Goal: Information Seeking & Learning: Learn about a topic

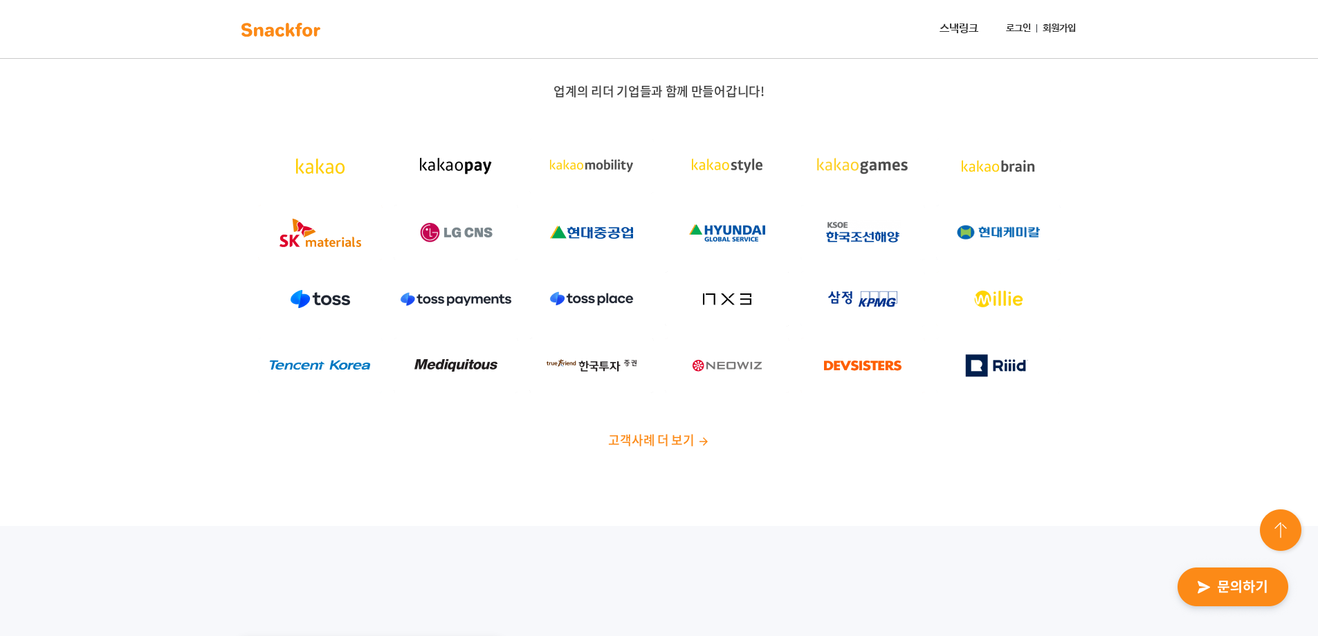
click at [1019, 23] on link "로그인" at bounding box center [1019, 29] width 36 height 26
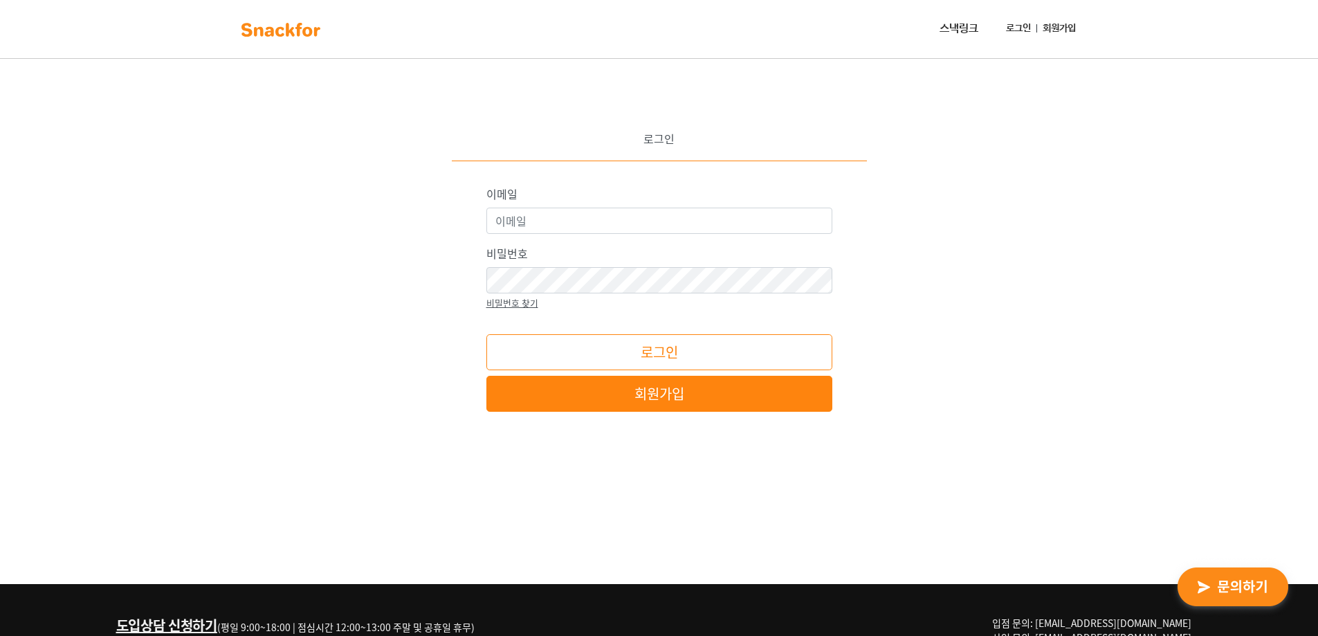
click at [974, 25] on link "스낵링크" at bounding box center [959, 29] width 50 height 28
click at [295, 39] on img at bounding box center [280, 30] width 87 height 22
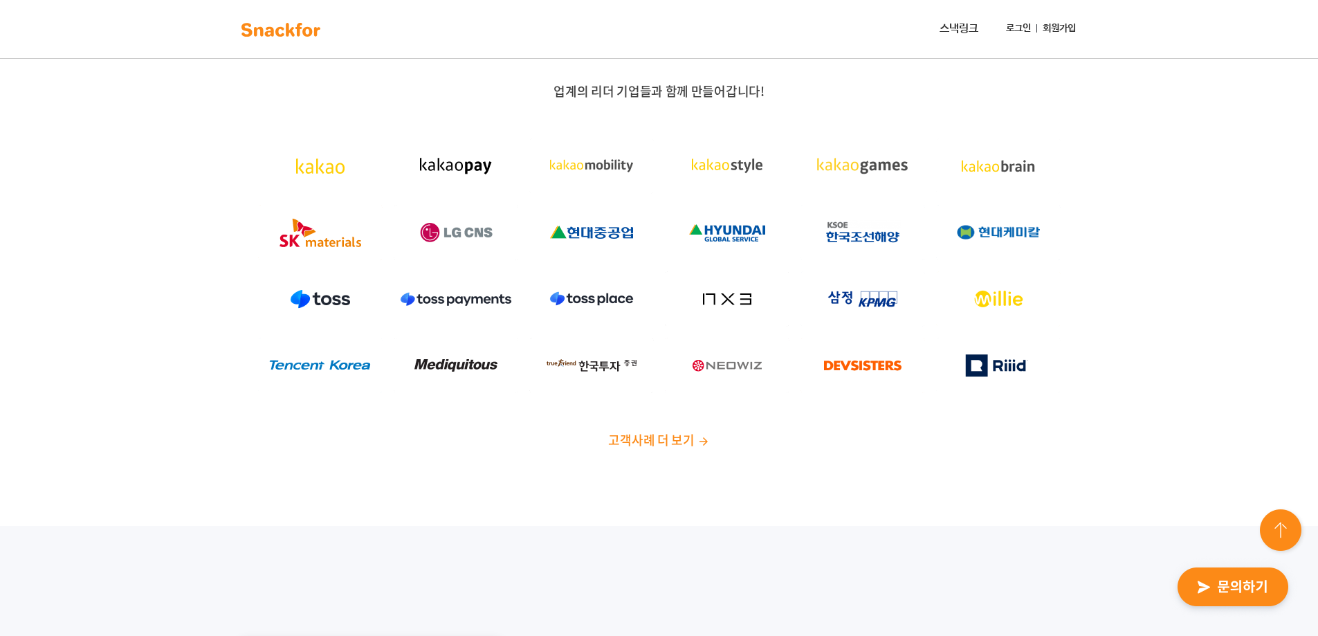
click at [700, 446] on img at bounding box center [703, 441] width 12 height 12
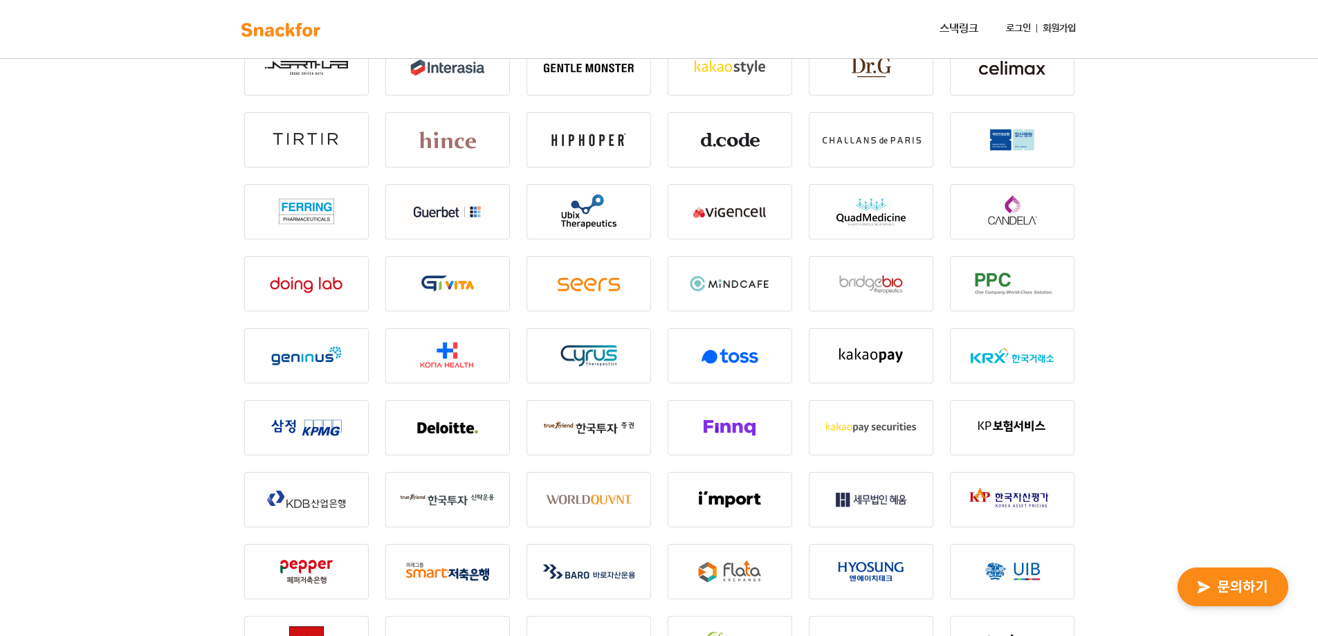
scroll to position [630, 0]
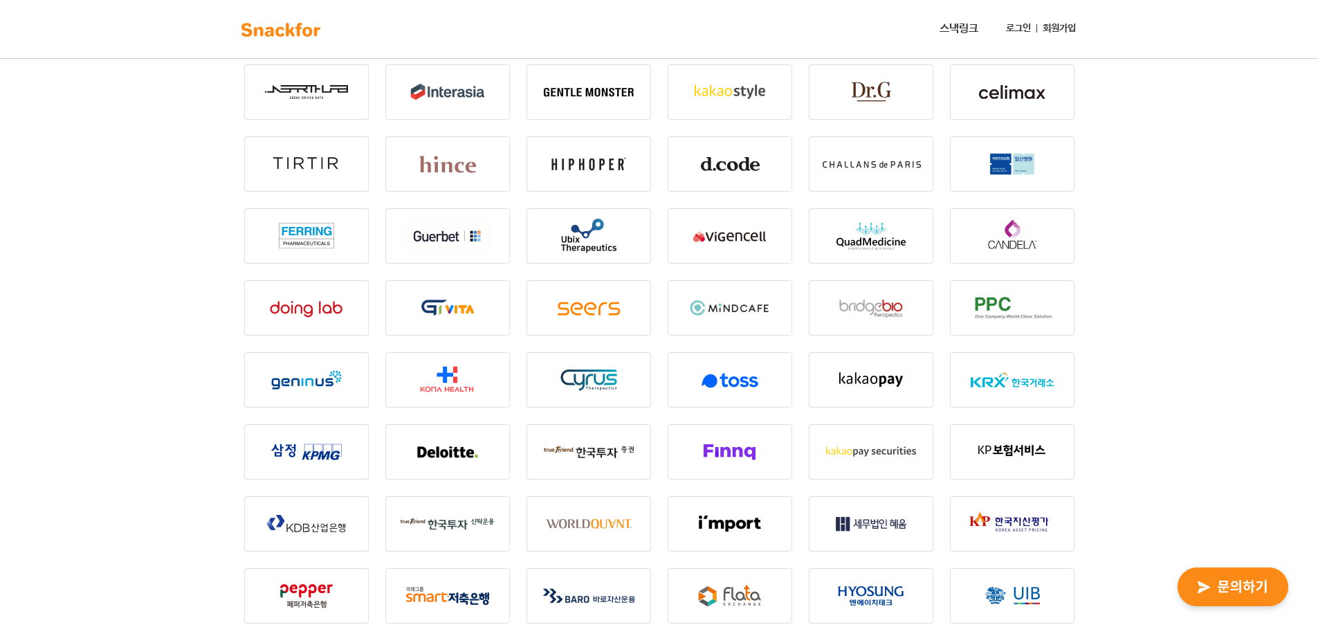
click at [698, 426] on img at bounding box center [730, 451] width 125 height 55
click at [697, 444] on img at bounding box center [730, 451] width 125 height 55
drag, startPoint x: 943, startPoint y: 371, endPoint x: 517, endPoint y: 396, distance: 427.0
click at [257, 397] on img at bounding box center [306, 379] width 125 height 55
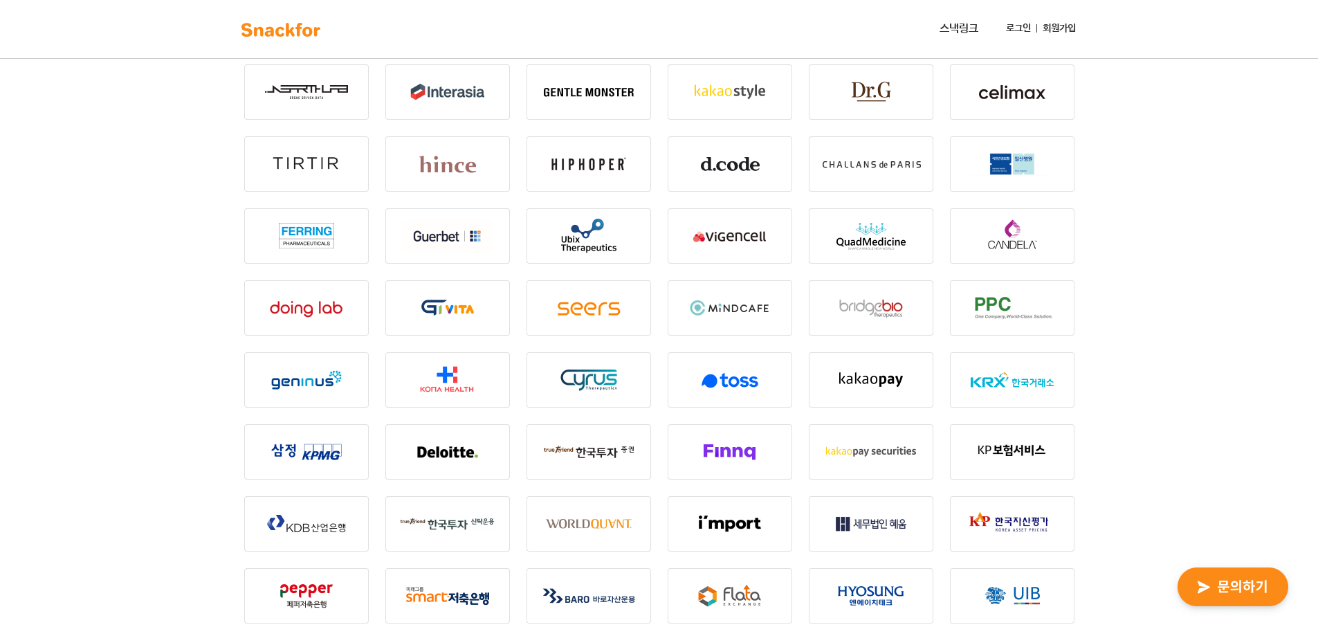
click at [188, 404] on div "고객 사례 스낵포를 도입하고 편리한 간식생활을 하는 고객사를 소개합니다 전체 IT 서비스 제조/해운 패션/뷰티 의료/제약 금융/보험 판매/유통…" at bounding box center [659, 523] width 1318 height 2272
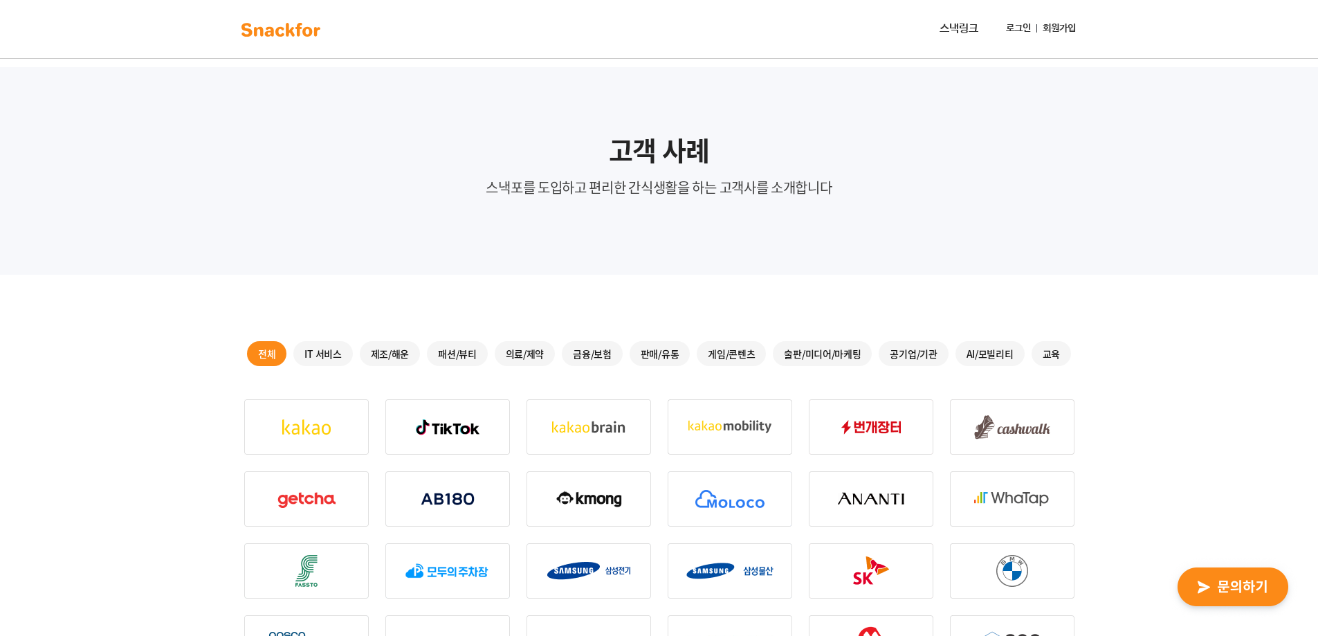
scroll to position [0, 0]
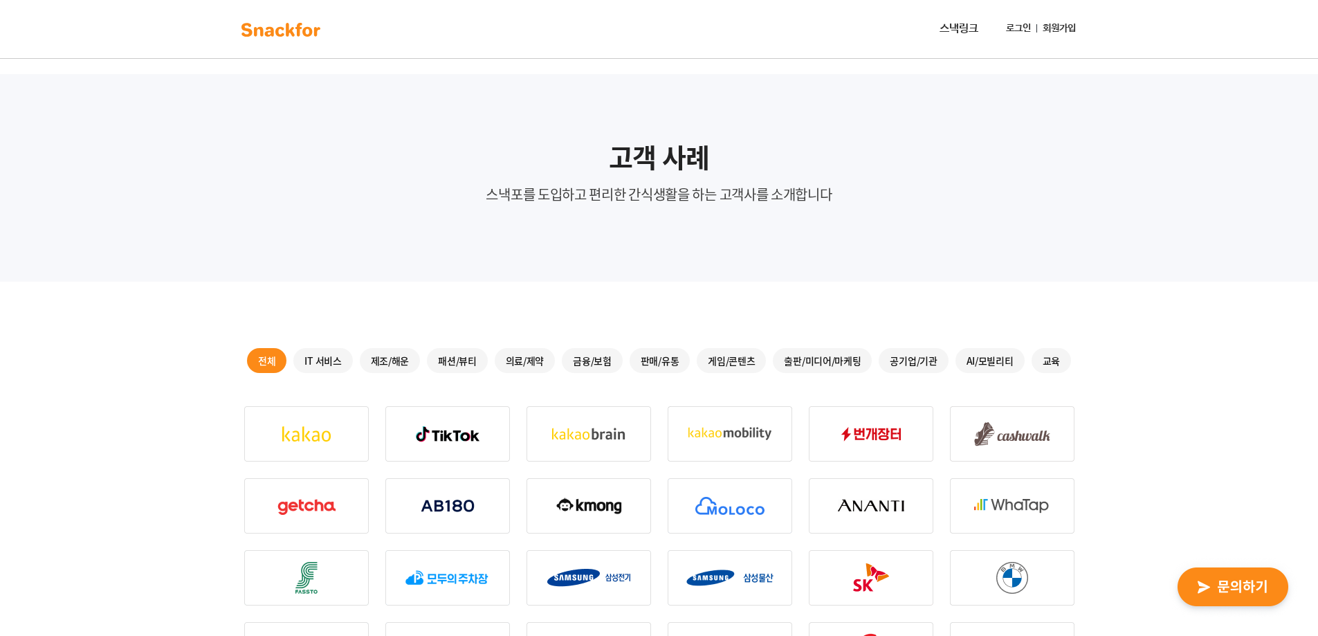
click at [1051, 28] on link "회원가입" at bounding box center [1059, 29] width 44 height 26
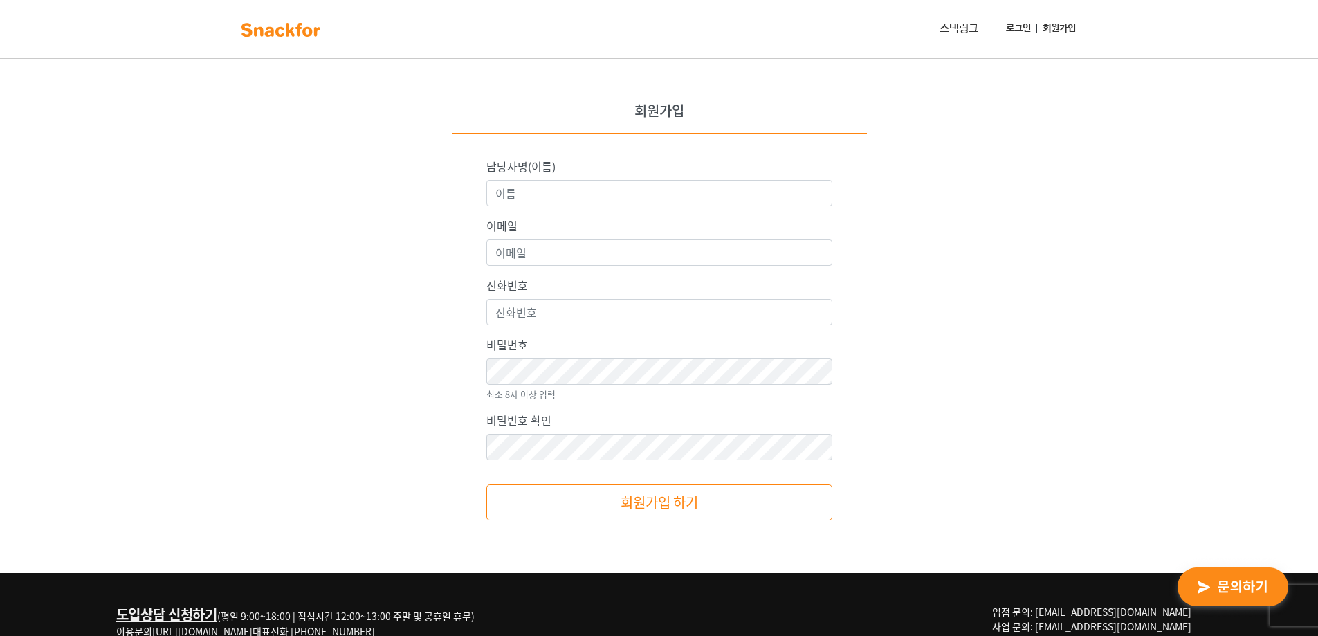
click at [237, 32] on img at bounding box center [280, 30] width 87 height 22
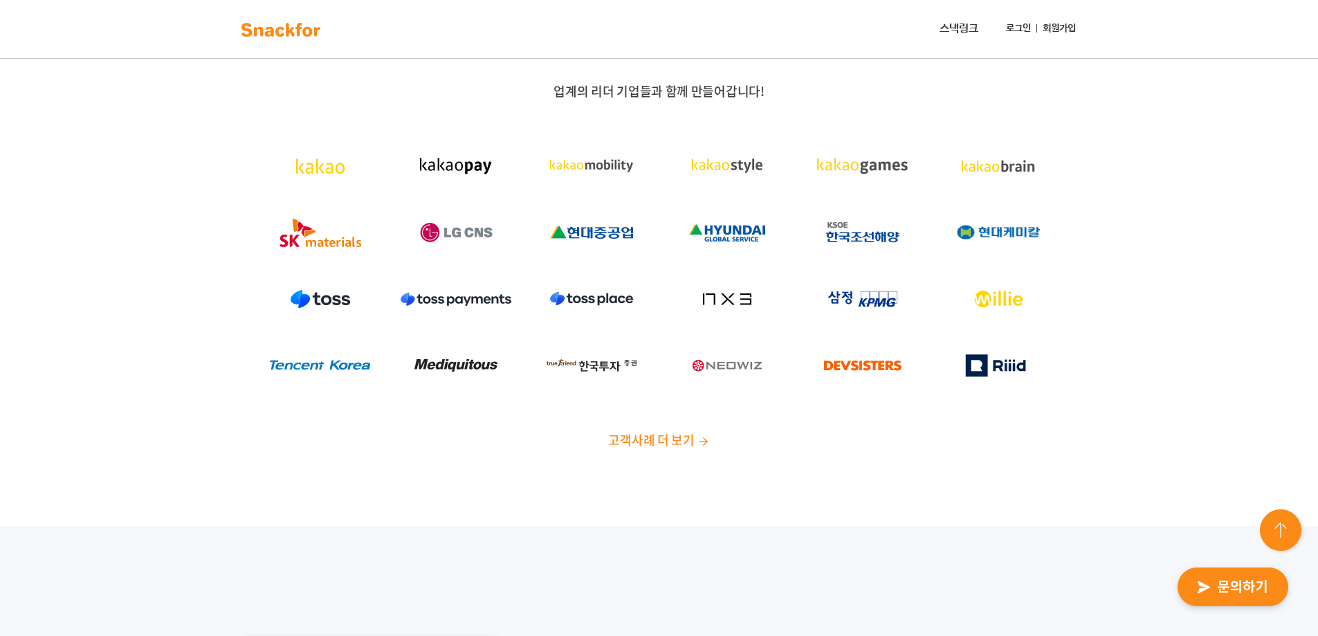
click at [1258, 600] on img "button" at bounding box center [1233, 588] width 136 height 64
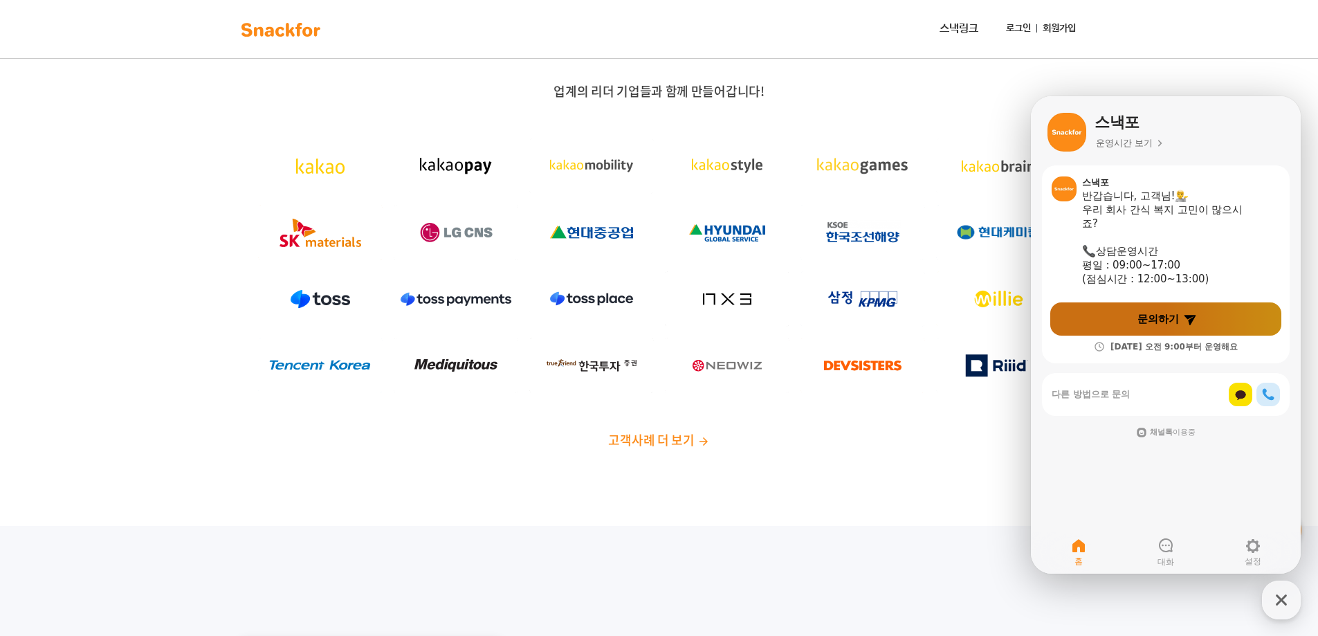
click at [1143, 313] on span "문의하기" at bounding box center [1159, 319] width 42 height 14
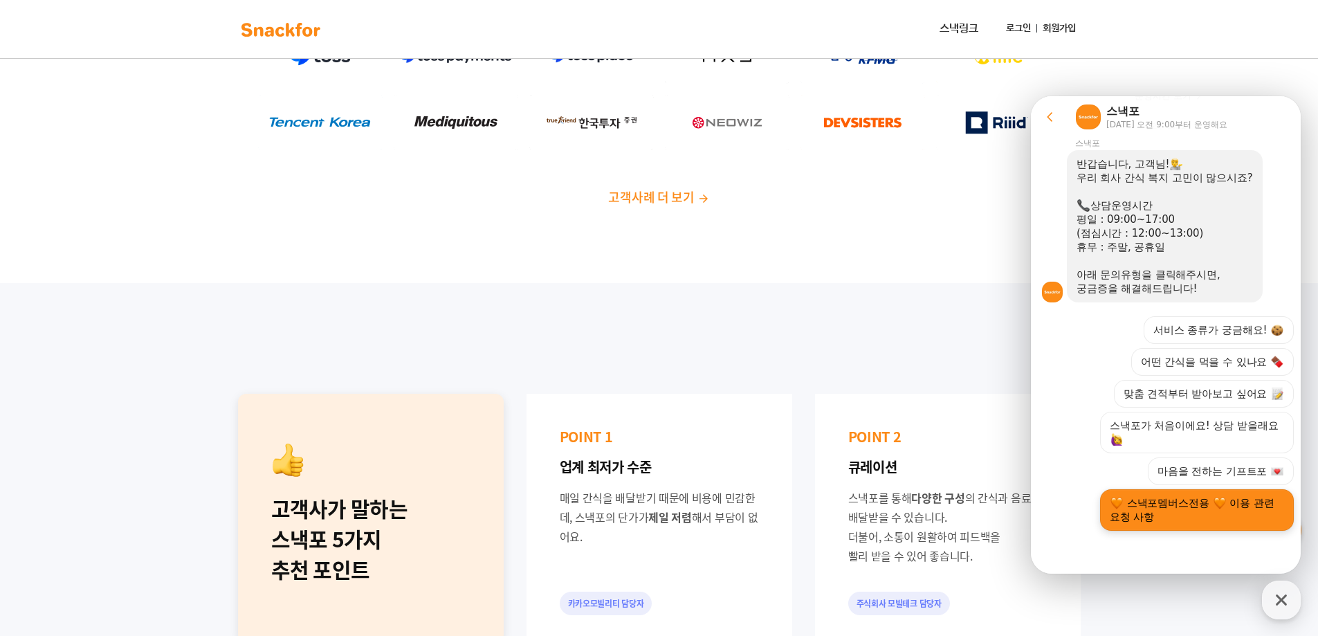
scroll to position [277, 0]
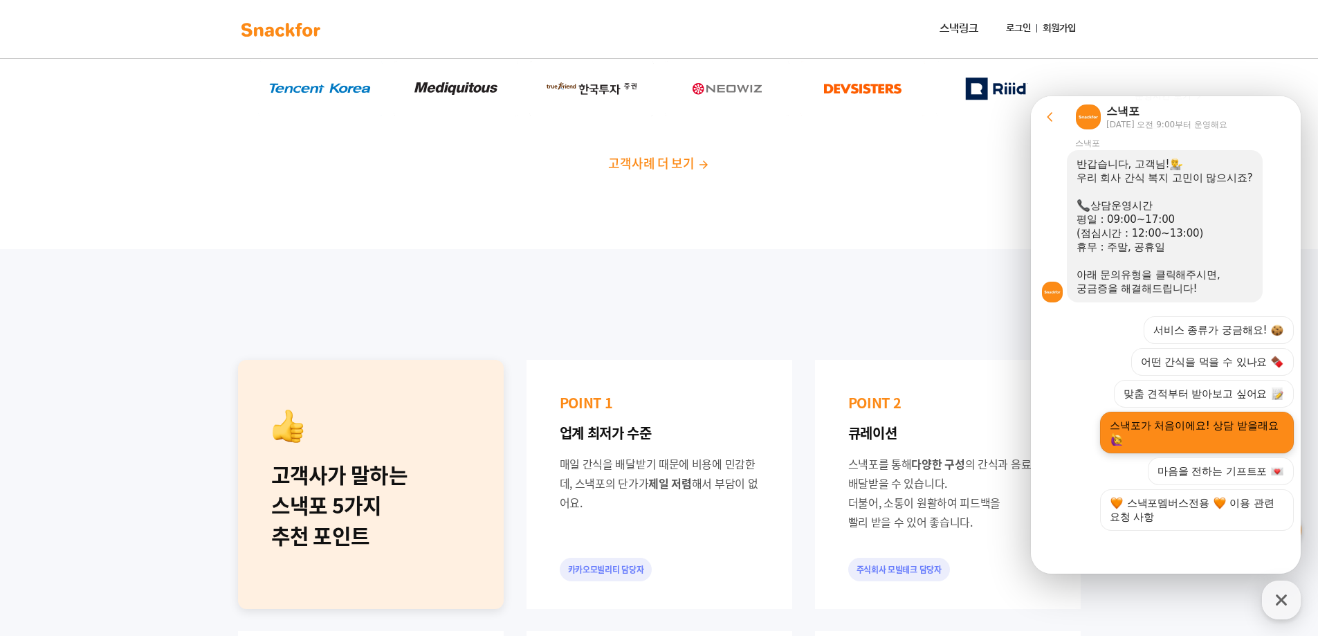
click at [1195, 445] on button "스낵포가 처음이에요! 상담 받을래요" at bounding box center [1197, 433] width 194 height 42
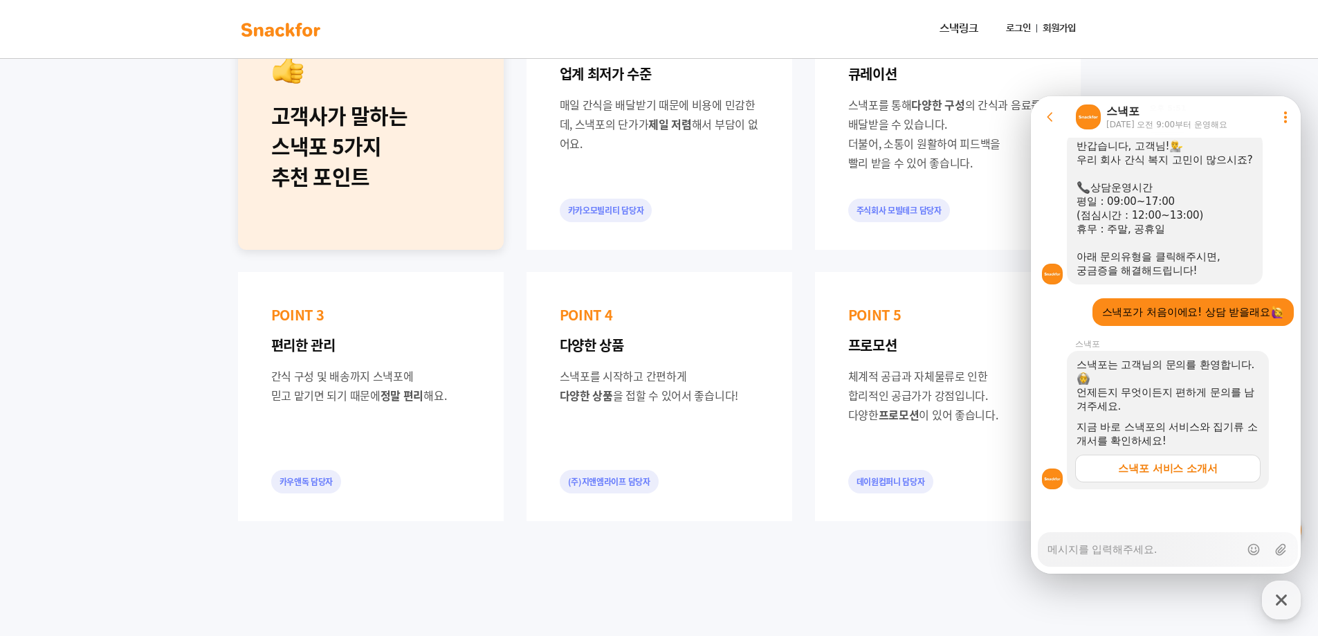
scroll to position [830, 0]
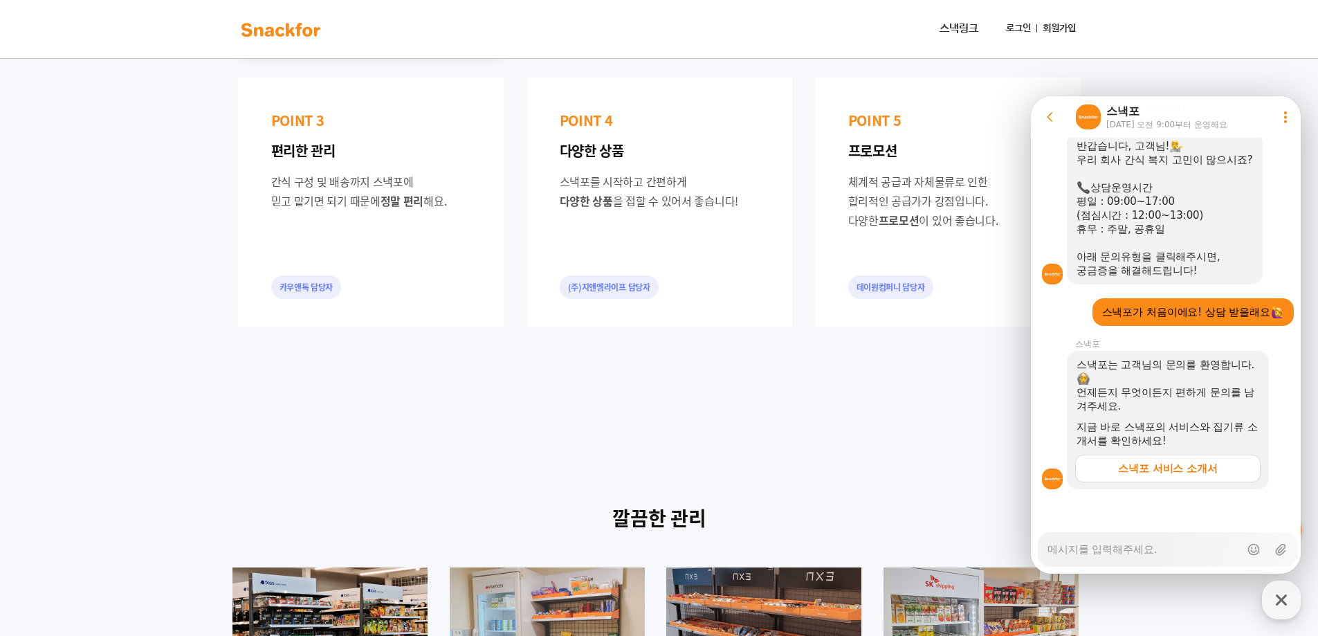
click at [1101, 473] on link "스낵포 서비스 소개서" at bounding box center [1167, 469] width 185 height 28
type textarea "x"
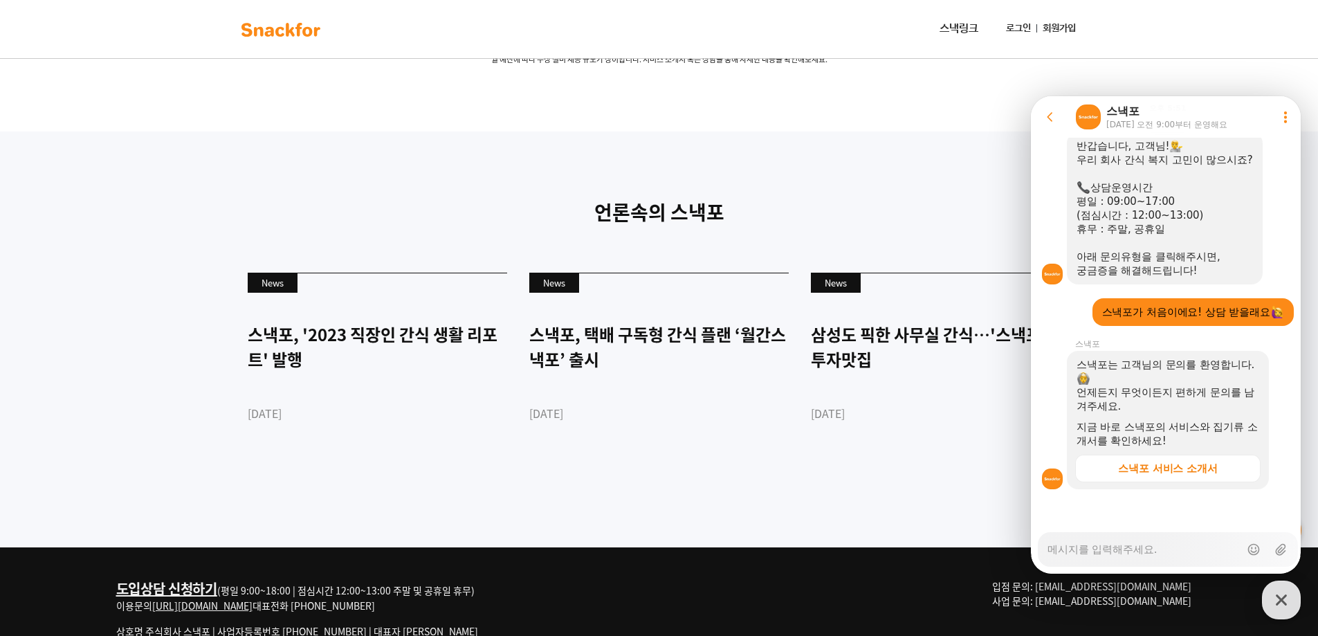
scroll to position [3372, 0]
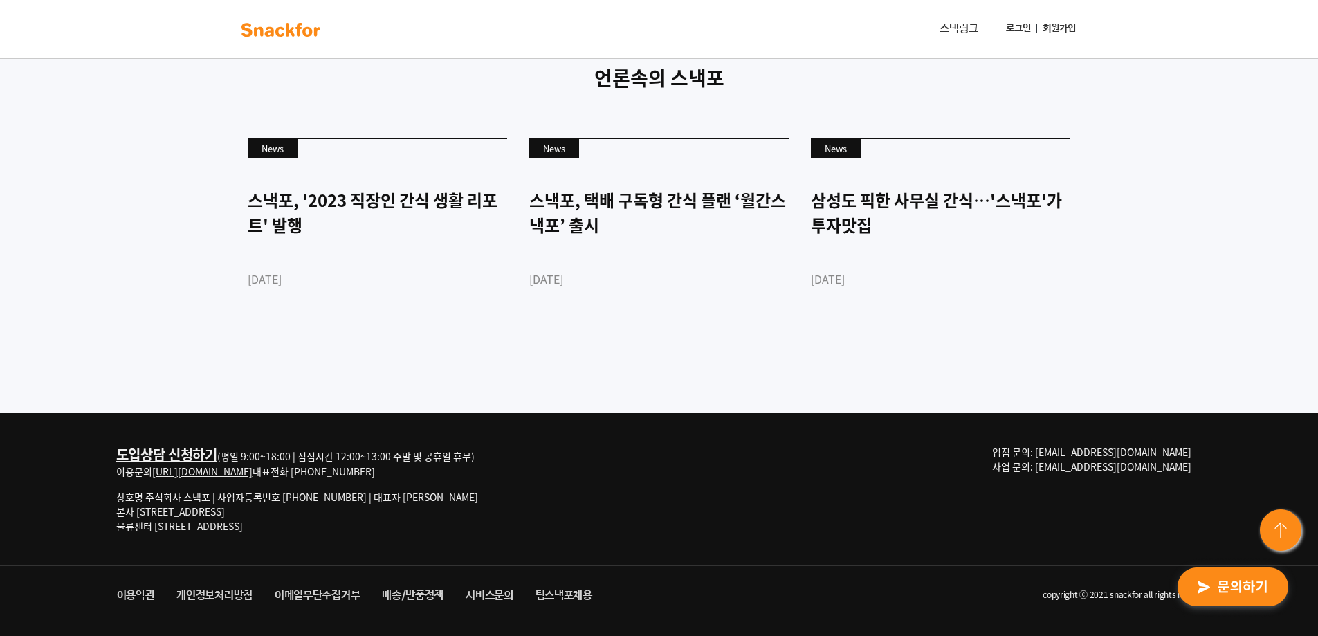
scroll to position [3372, 0]
click at [413, 590] on link "배송/반품정책" at bounding box center [413, 595] width 84 height 25
click at [565, 598] on link "팀스낵포채용" at bounding box center [563, 595] width 79 height 25
click at [129, 601] on link "이용약관" at bounding box center [136, 595] width 60 height 25
click at [285, 596] on link "이메일무단수집거부" at bounding box center [317, 595] width 107 height 25
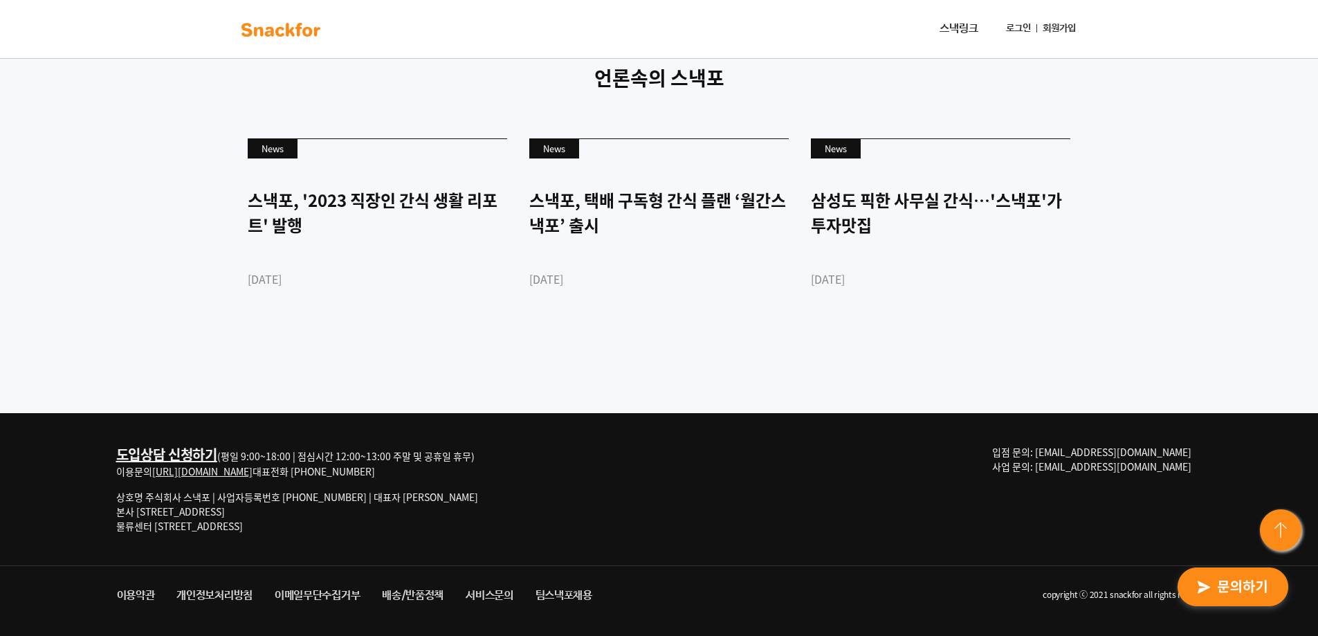
click at [472, 601] on link "서비스문의" at bounding box center [490, 595] width 70 height 25
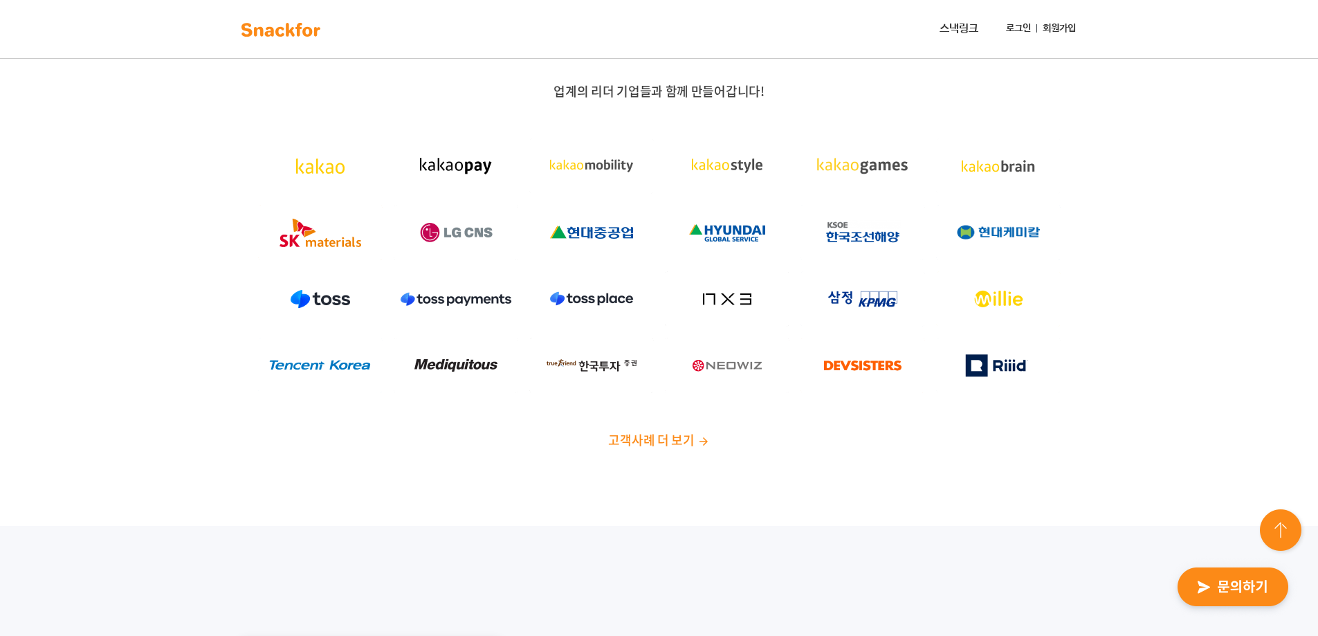
click at [951, 27] on link "스낵링크" at bounding box center [959, 29] width 50 height 28
